Goal: Task Accomplishment & Management: Manage account settings

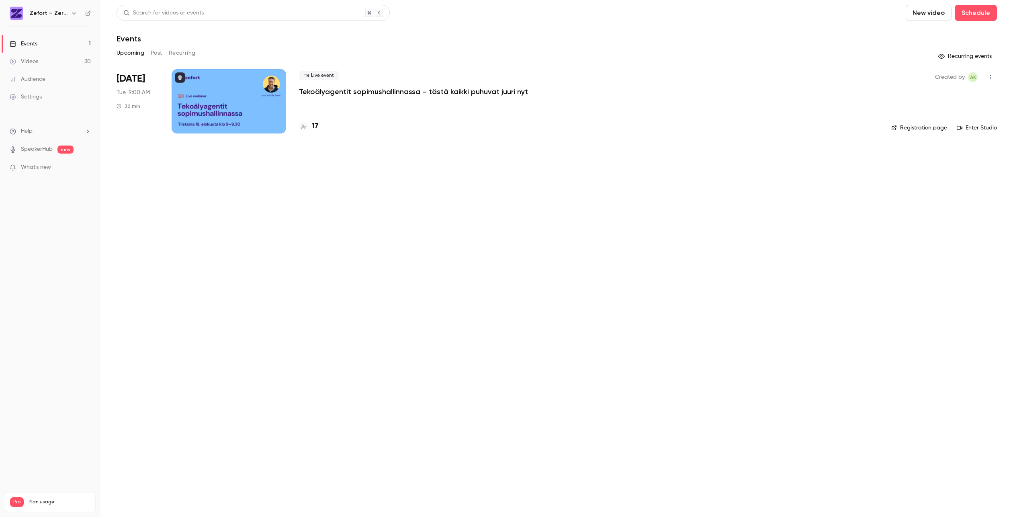
click at [330, 92] on p "Tekoälyagentit sopimushallinnassa – tästä kaikki puhuvat juuri nyt" at bounding box center [413, 92] width 229 height 10
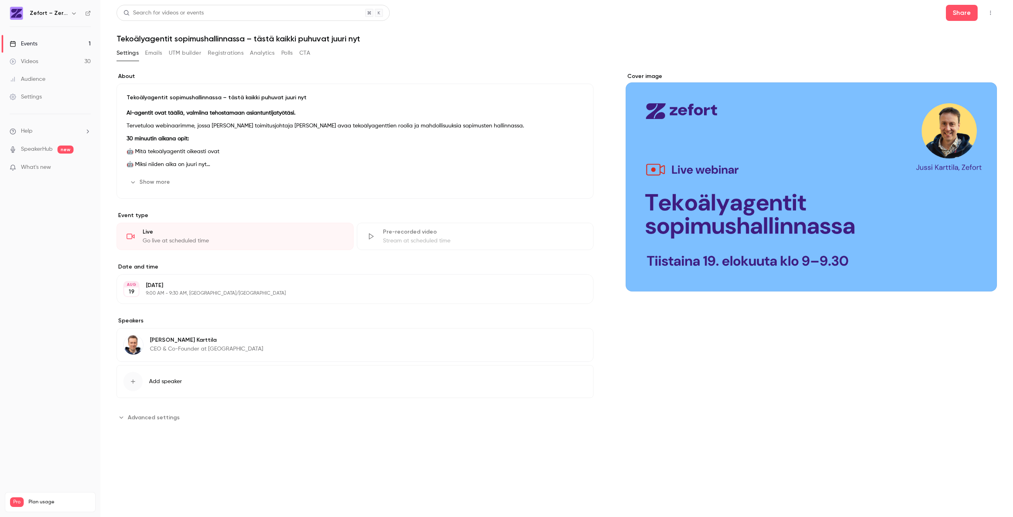
click at [195, 162] on p "🤖 Miksi niiden aika on juuri nyt" at bounding box center [355, 165] width 457 height 10
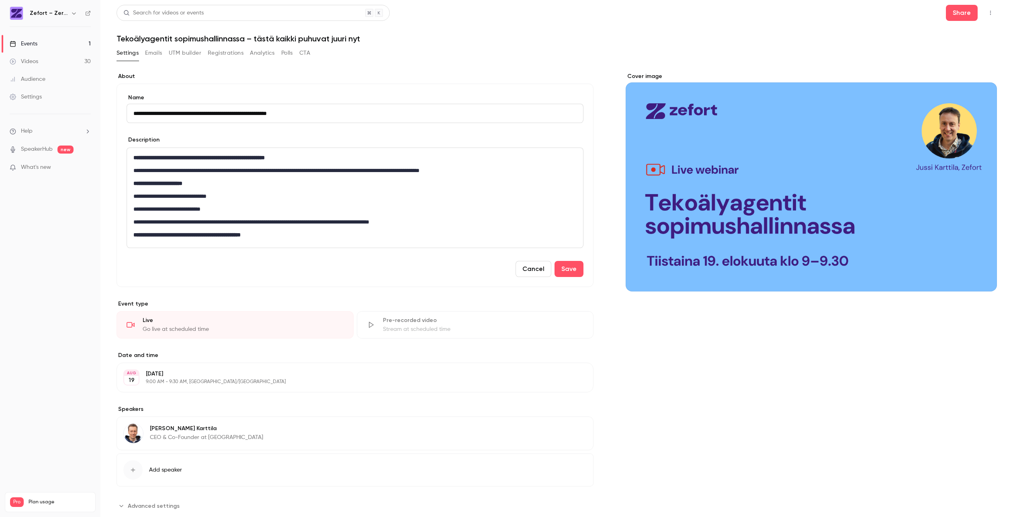
scroll to position [2, 0]
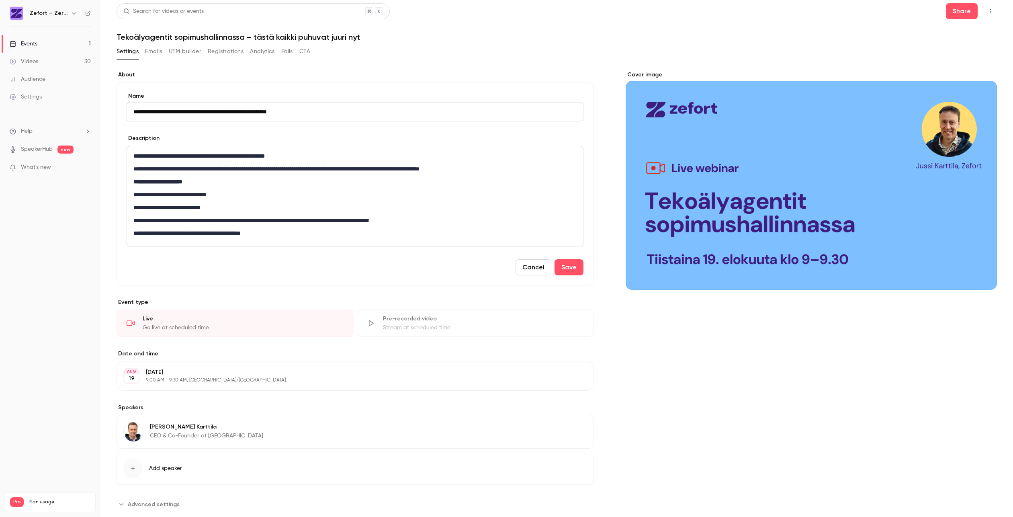
click at [324, 215] on p "**********" at bounding box center [353, 220] width 440 height 10
click at [289, 218] on p "**********" at bounding box center [353, 220] width 440 height 10
click at [576, 271] on button "Save" at bounding box center [569, 267] width 29 height 16
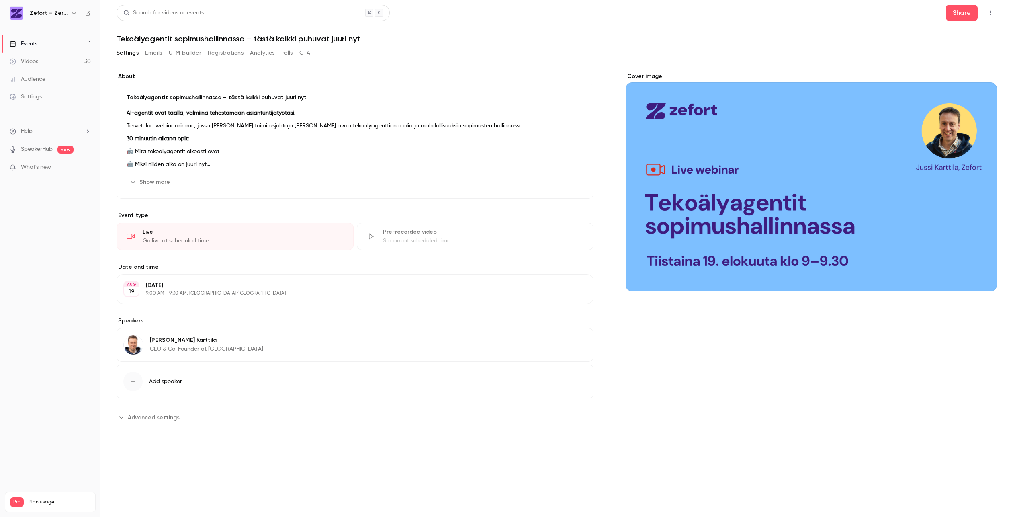
scroll to position [0, 0]
click at [35, 42] on div "Events" at bounding box center [24, 44] width 28 height 8
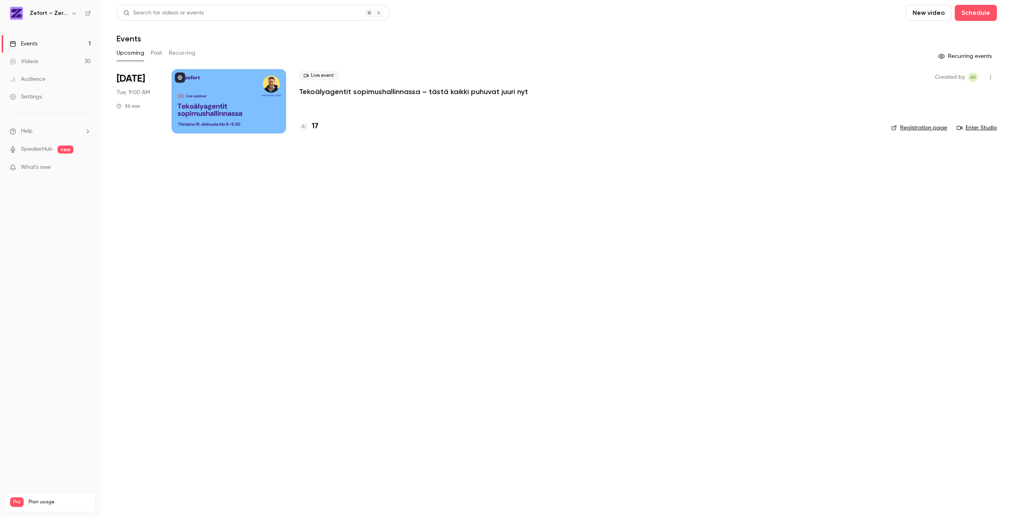
click at [260, 115] on div at bounding box center [229, 101] width 115 height 64
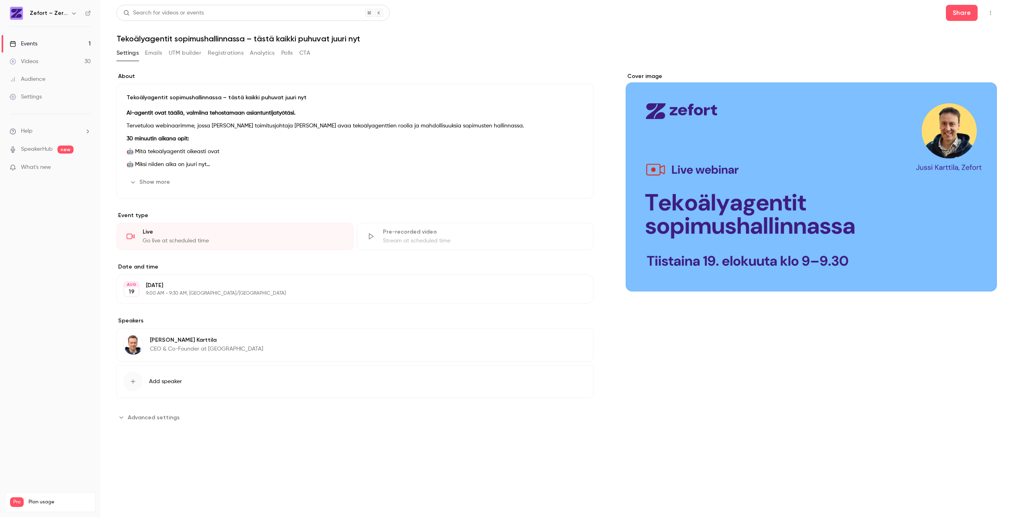
click at [232, 53] on button "Registrations" at bounding box center [226, 53] width 36 height 13
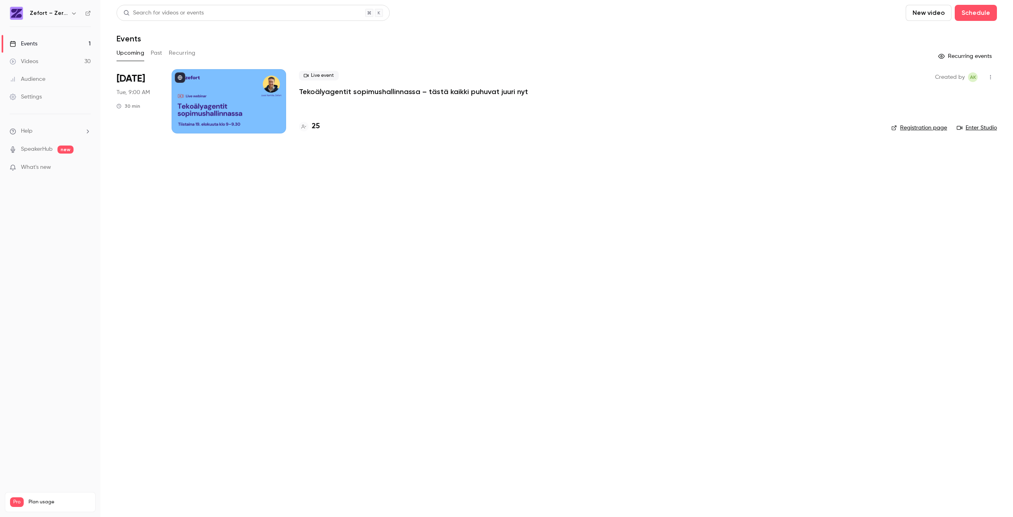
click at [375, 91] on p "Tekoälyagentit sopimushallinnassa – tästä kaikki puhuvat juuri nyt" at bounding box center [413, 92] width 229 height 10
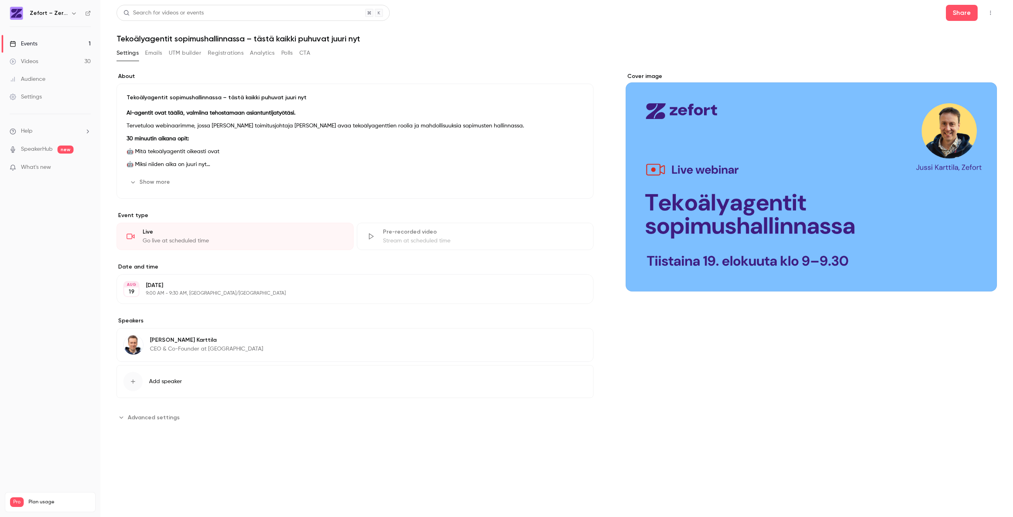
click at [224, 53] on button "Registrations" at bounding box center [226, 53] width 36 height 13
